Goal: Task Accomplishment & Management: Use online tool/utility

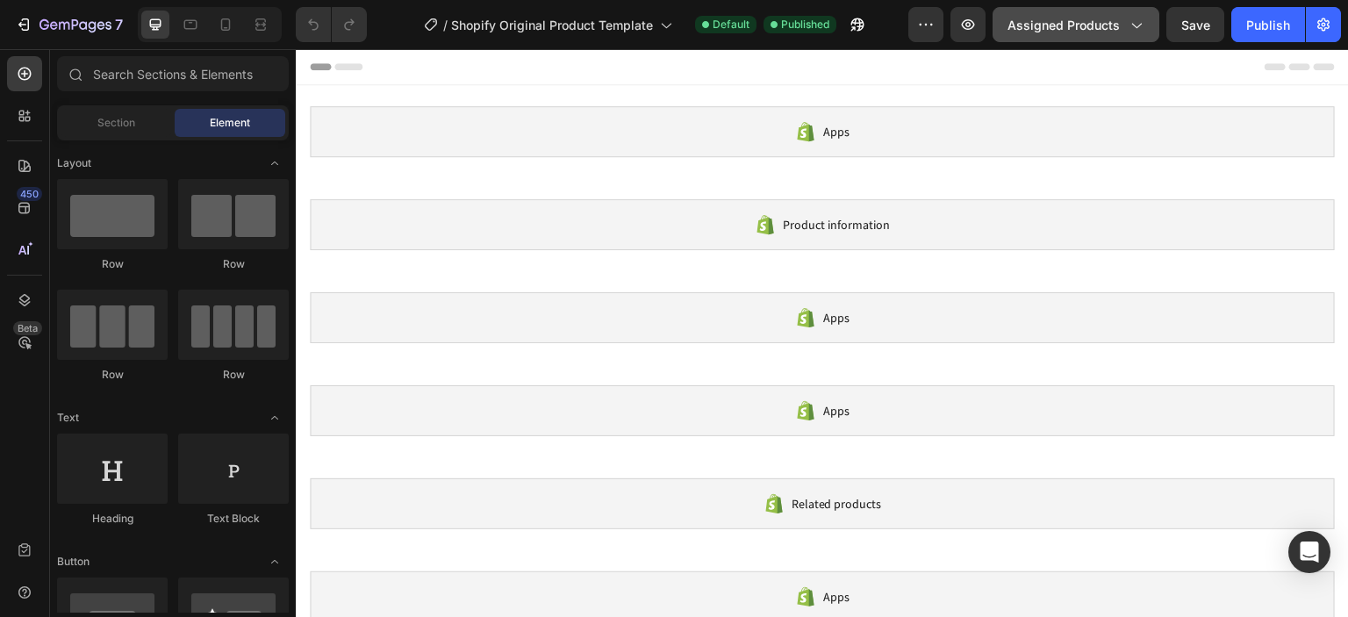
click at [1079, 6] on div "7 / Shopify Original Product Template Default Published Preview Assigned Produc…" at bounding box center [674, 25] width 1348 height 50
click at [1079, 22] on span "Assigned Products" at bounding box center [1064, 25] width 112 height 18
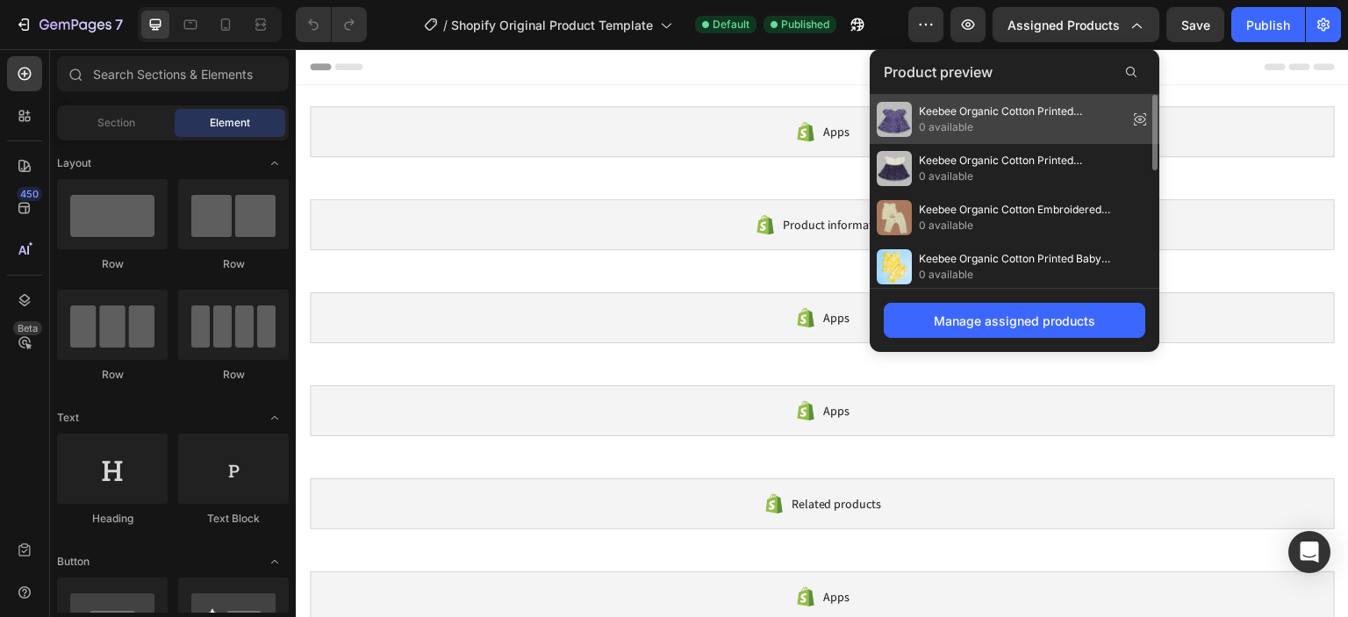
click at [954, 115] on span "Keebee Organic Cotton Printed Newborn Baby Girl Navy Blue Jabla / Wrap Dress - …" at bounding box center [1020, 112] width 202 height 16
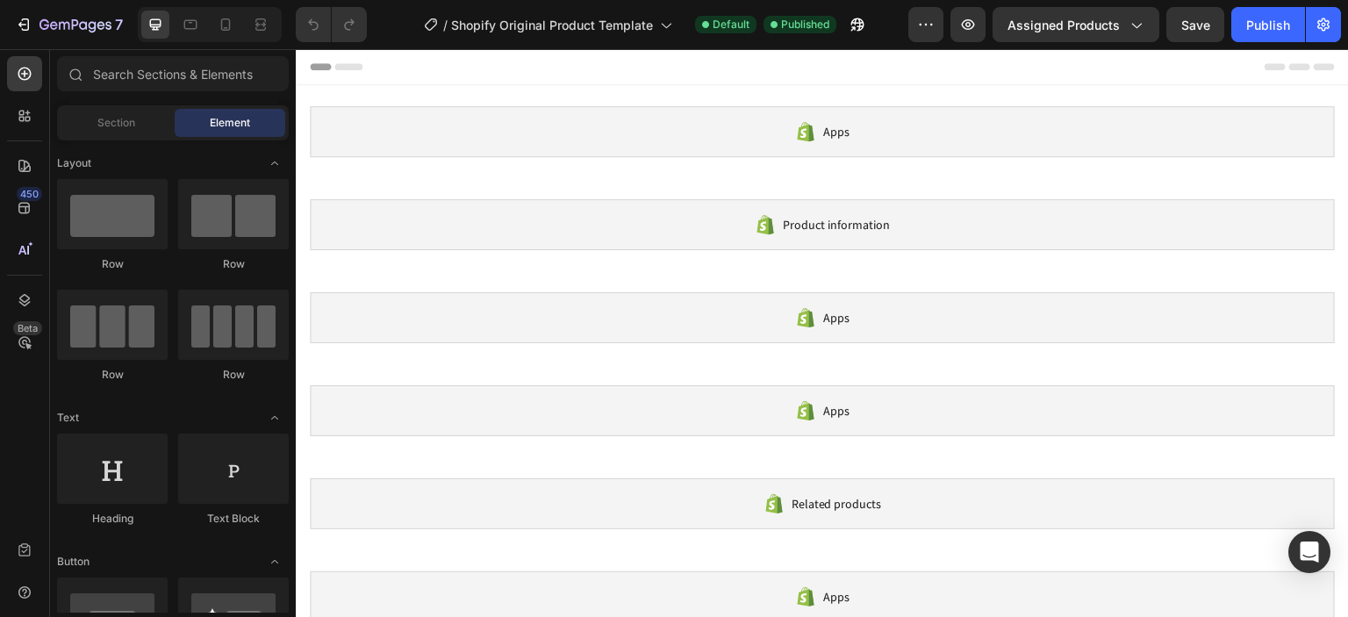
click at [348, 66] on div at bounding box center [822, 66] width 1025 height 35
click at [348, 66] on icon at bounding box center [348, 66] width 28 height 7
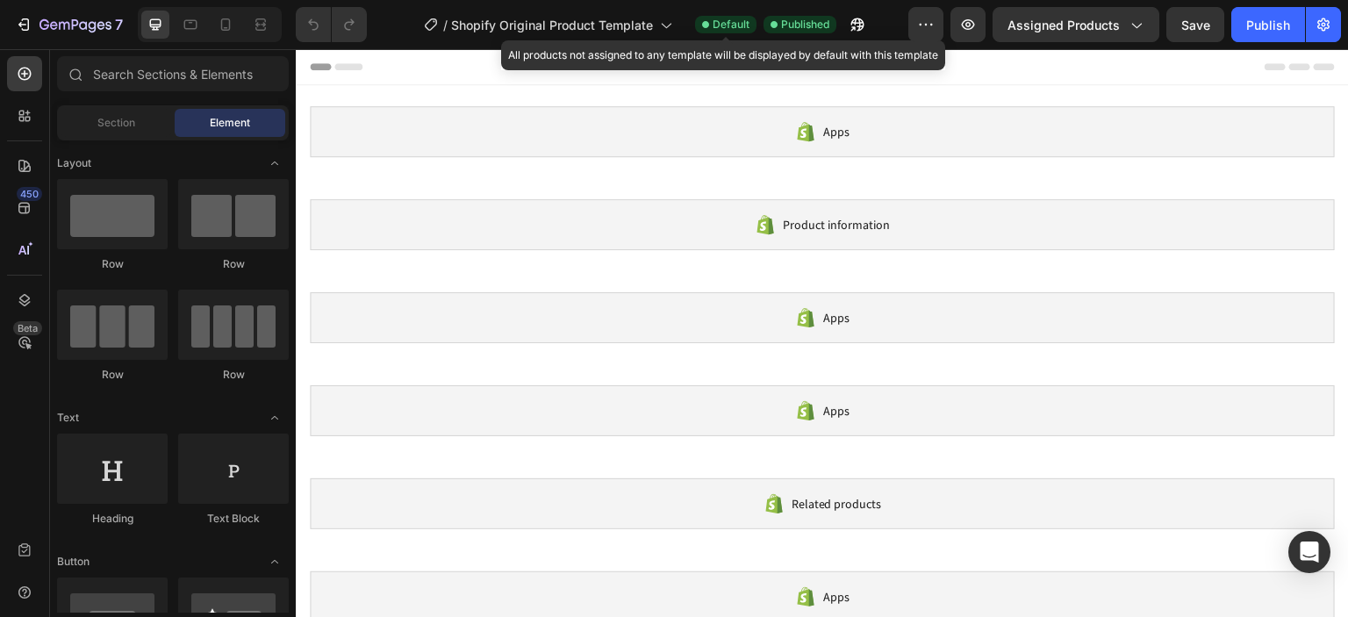
click at [744, 24] on span "Default" at bounding box center [731, 25] width 37 height 16
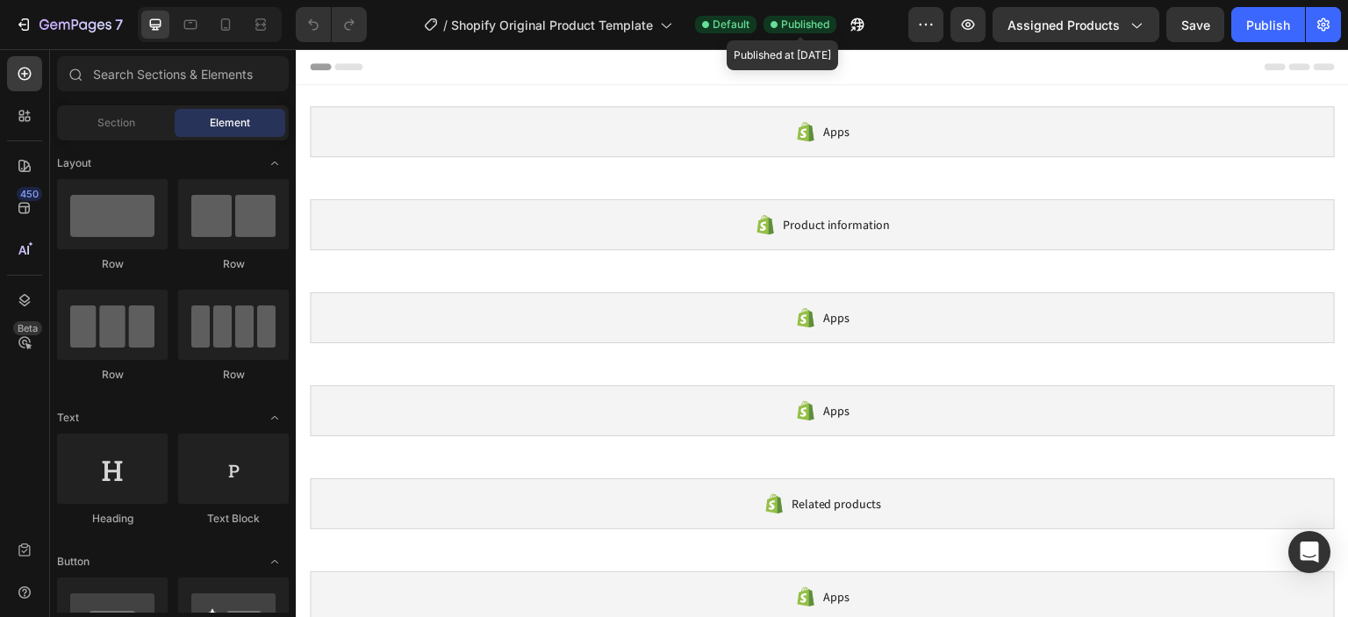
click at [806, 16] on div "Published" at bounding box center [800, 25] width 73 height 18
click at [867, 20] on button "button" at bounding box center [857, 24] width 35 height 35
